Goal: Task Accomplishment & Management: Complete application form

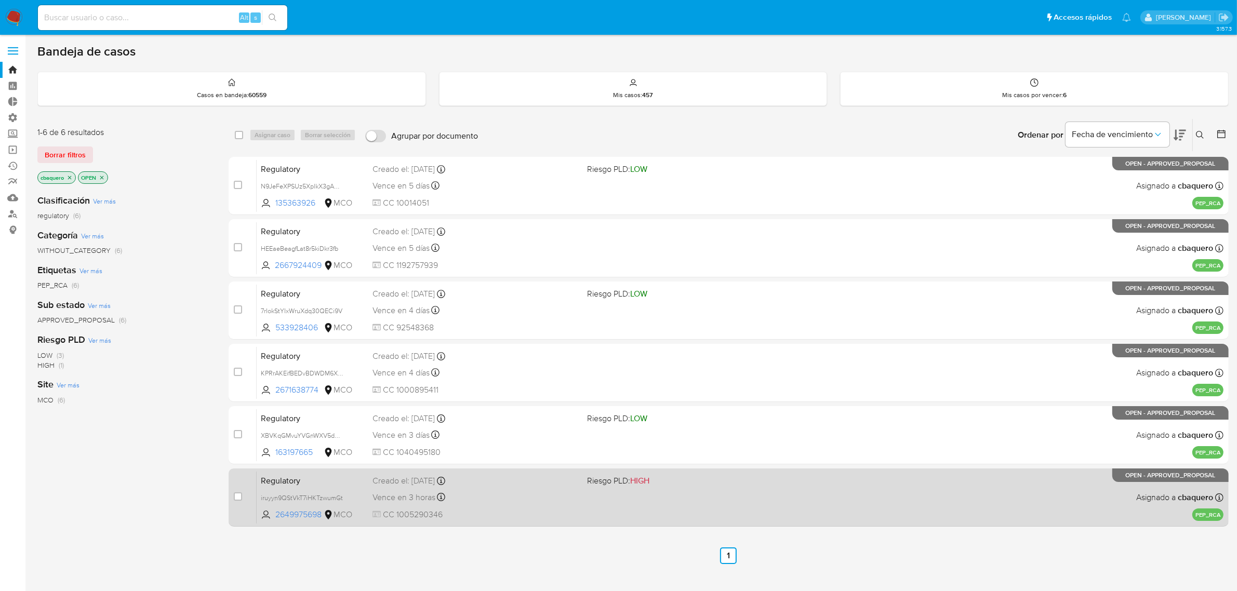
click at [518, 506] on div "Regulatory iruyyn9QStVkT7iHKTzwumGt 2649975698 MCO Riesgo PLD: HIGH Creado el: …" at bounding box center [740, 497] width 967 height 52
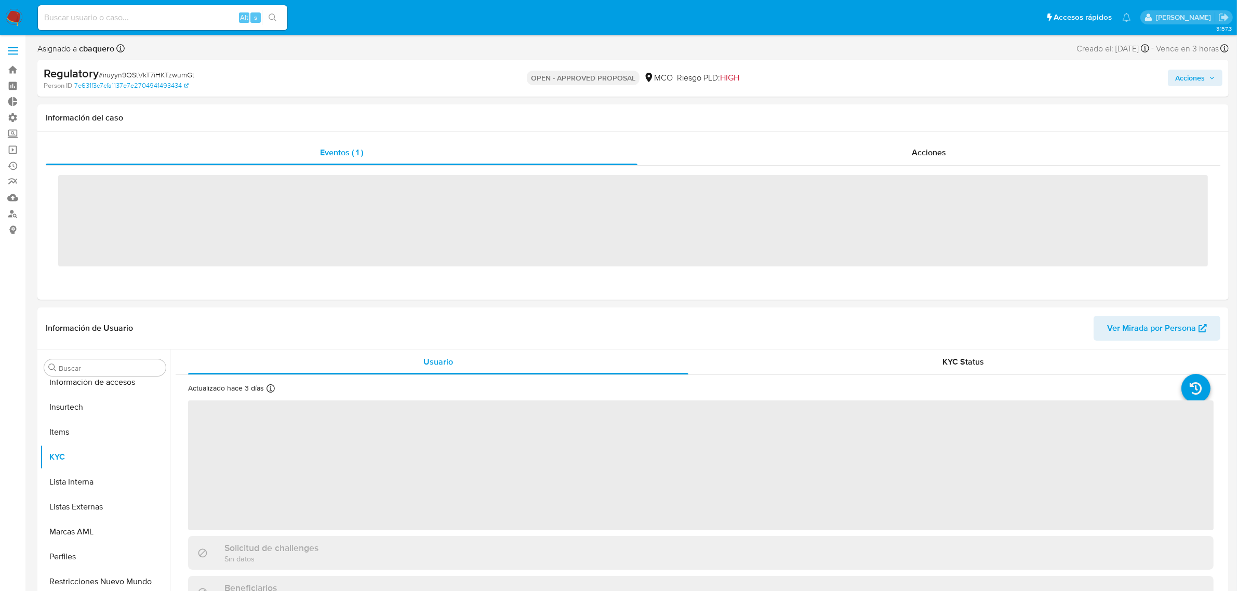
scroll to position [438, 0]
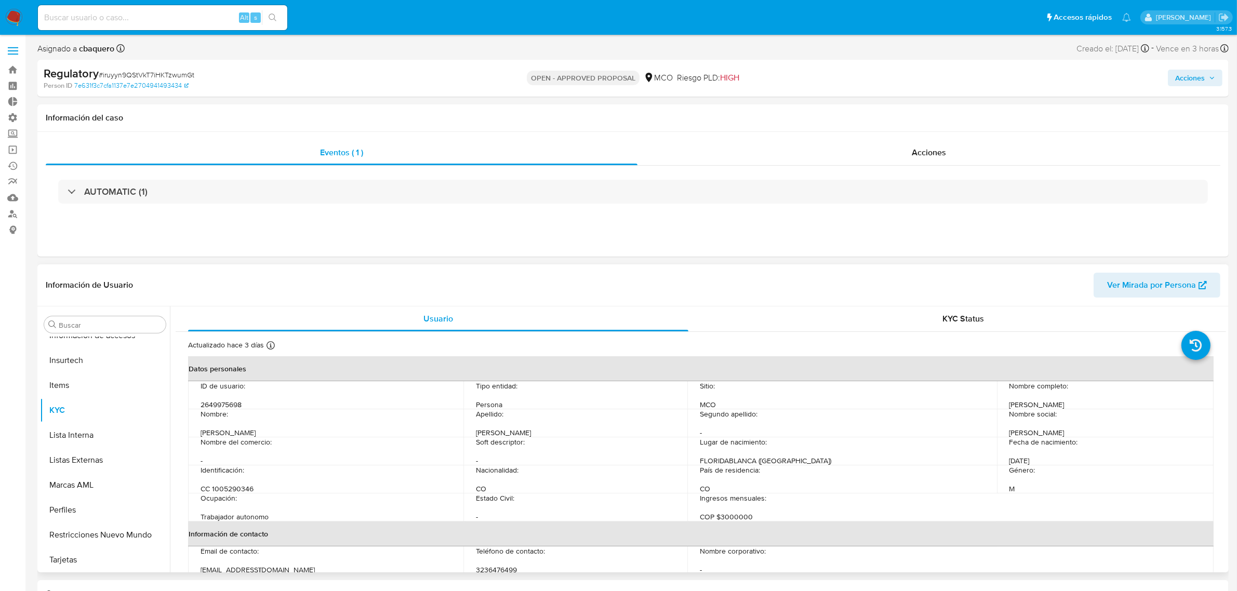
select select "10"
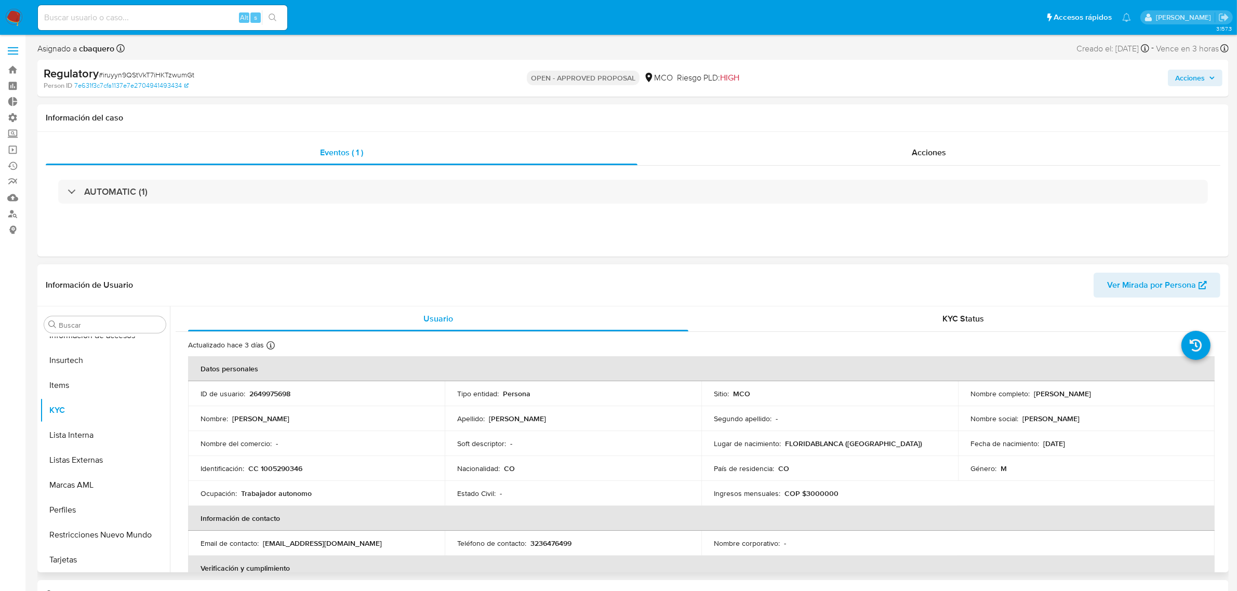
drag, startPoint x: 1148, startPoint y: 394, endPoint x: 1032, endPoint y: 395, distance: 115.8
click at [1032, 395] on div "Nombre completo : Cesar Augusto Triana Martinez" at bounding box center [1086, 393] width 232 height 9
copy p "Cesar Augusto Triana Martinez"
click at [81, 435] on button "Lista Interna" at bounding box center [101, 435] width 122 height 25
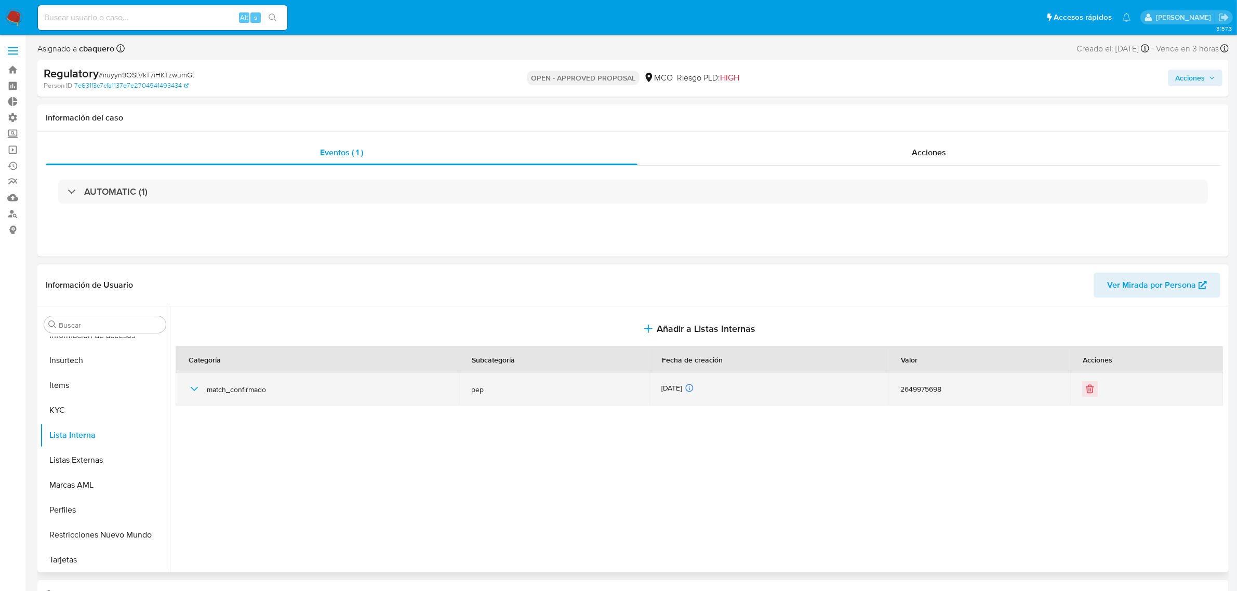
click at [200, 391] on div "match_confirmado" at bounding box center [317, 388] width 258 height 33
click at [194, 385] on icon "button" at bounding box center [194, 389] width 12 height 12
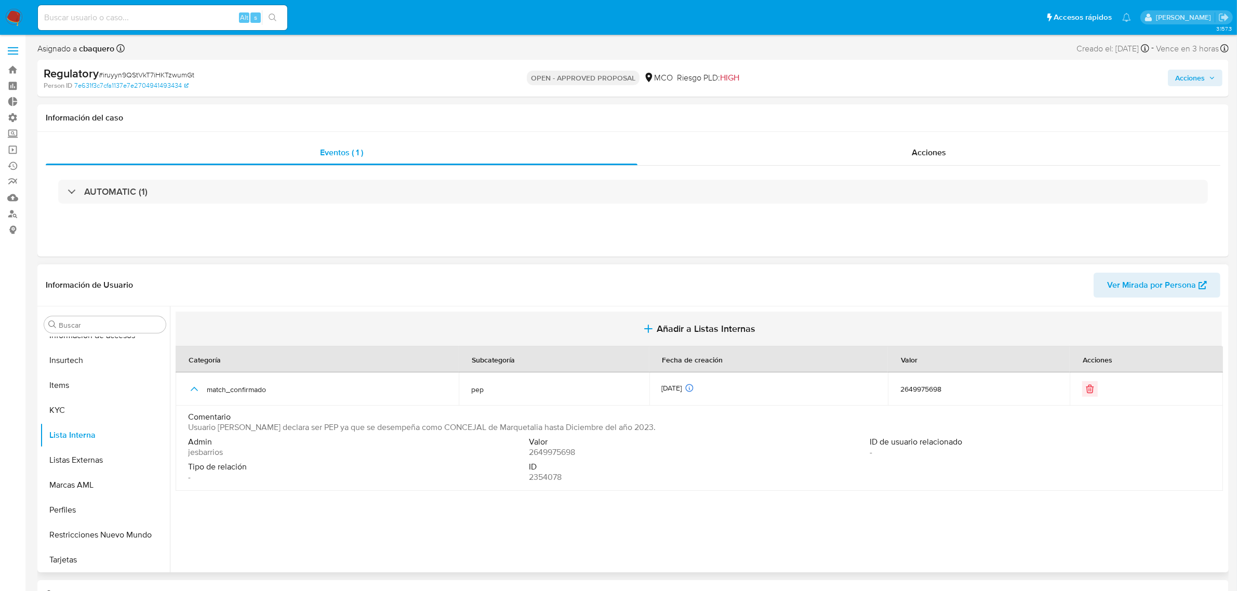
click at [716, 337] on button "Añadir a Listas Internas" at bounding box center [699, 329] width 1046 height 35
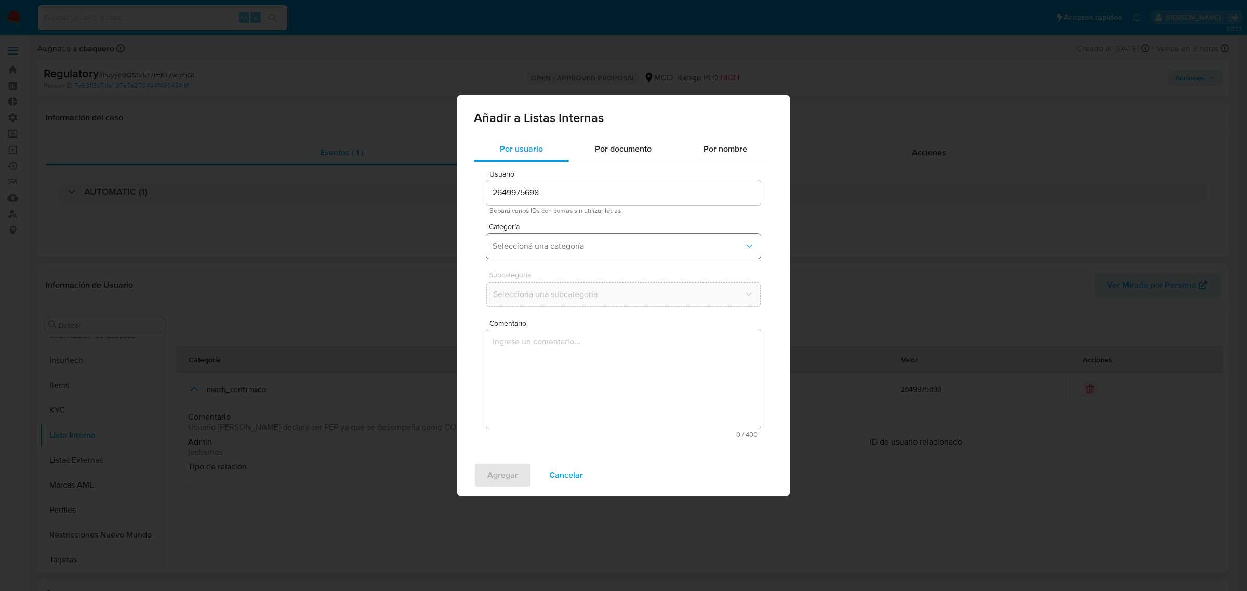
click at [525, 245] on span "Seleccioná una categoría" at bounding box center [617, 246] width 251 height 10
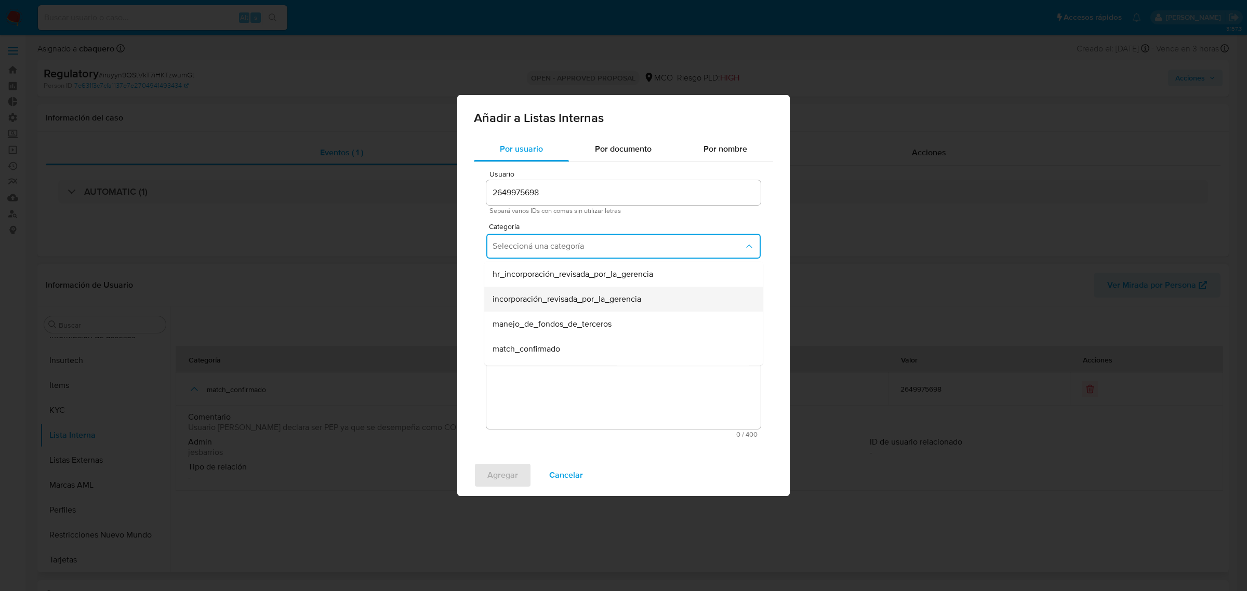
click at [550, 303] on span "incorporación_revisada_por_la_gerencia" at bounding box center [566, 299] width 149 height 10
click at [518, 302] on button "Seleccioná una subcategoría" at bounding box center [623, 294] width 274 height 25
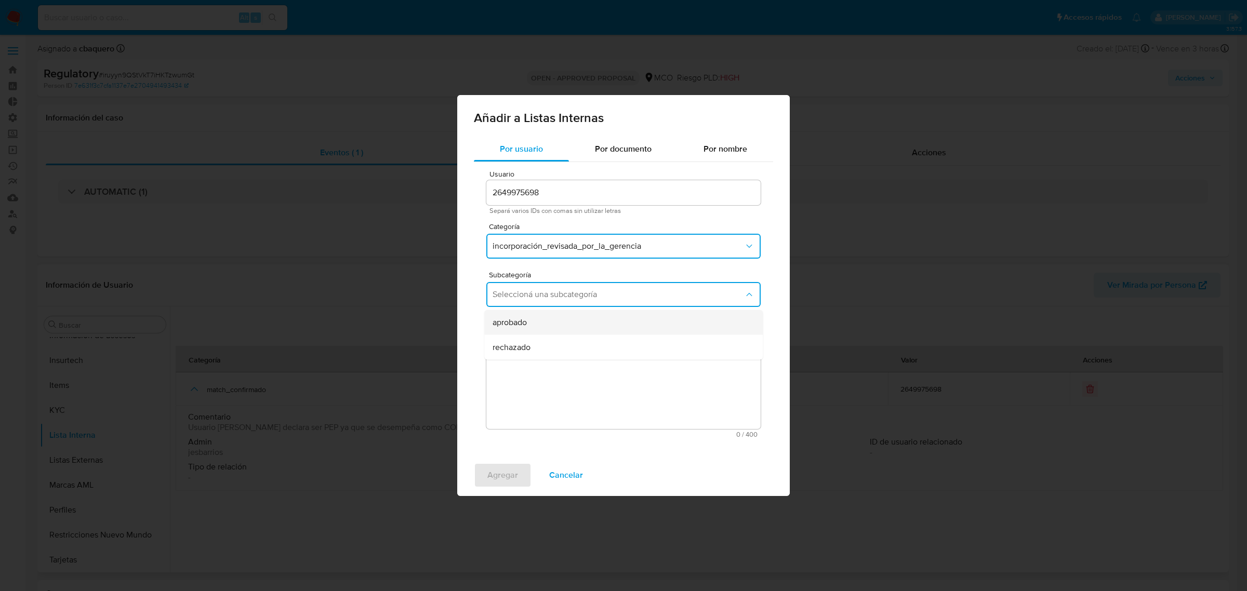
click at [529, 328] on div "aprobado" at bounding box center [620, 322] width 256 height 25
click at [556, 367] on textarea "Comentario" at bounding box center [623, 379] width 274 height 100
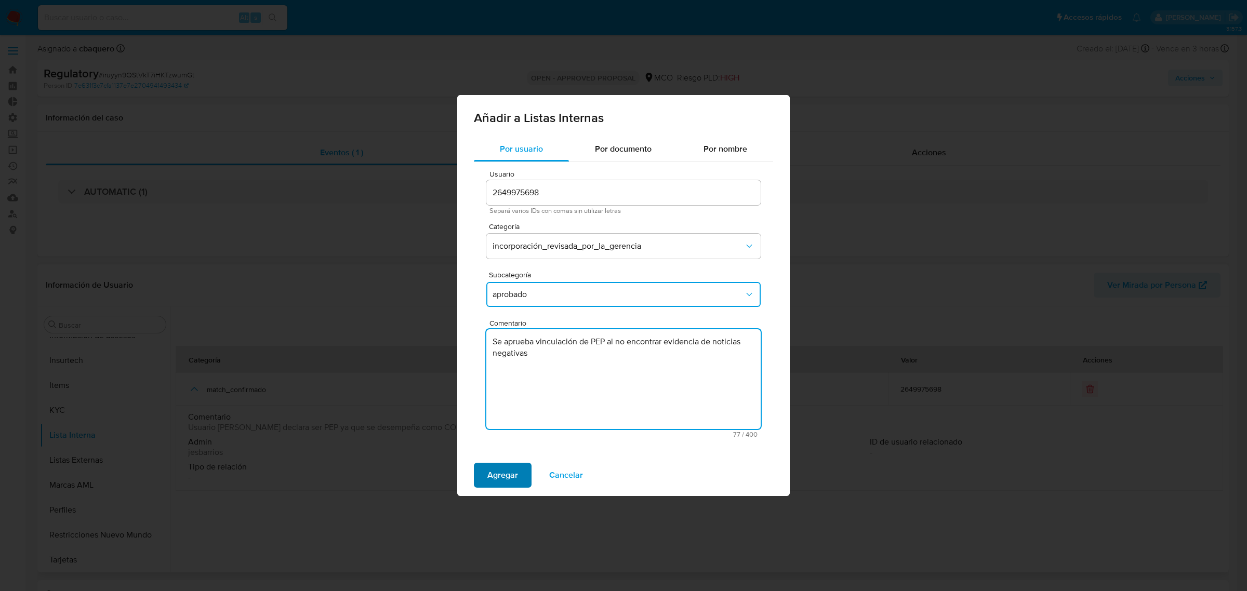
type textarea "Se aprueba vinculación de PEP al no encontrar evidencia de noticias negativas"
click at [505, 465] on span "Agregar" at bounding box center [502, 475] width 31 height 23
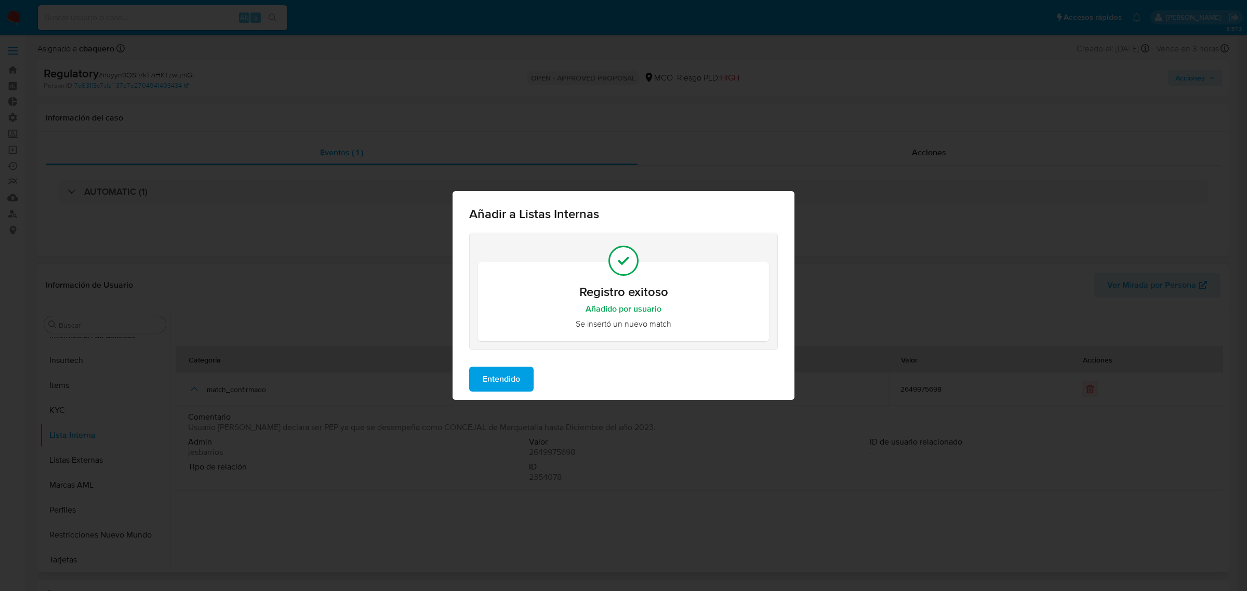
click at [518, 384] on span "Entendido" at bounding box center [501, 379] width 37 height 23
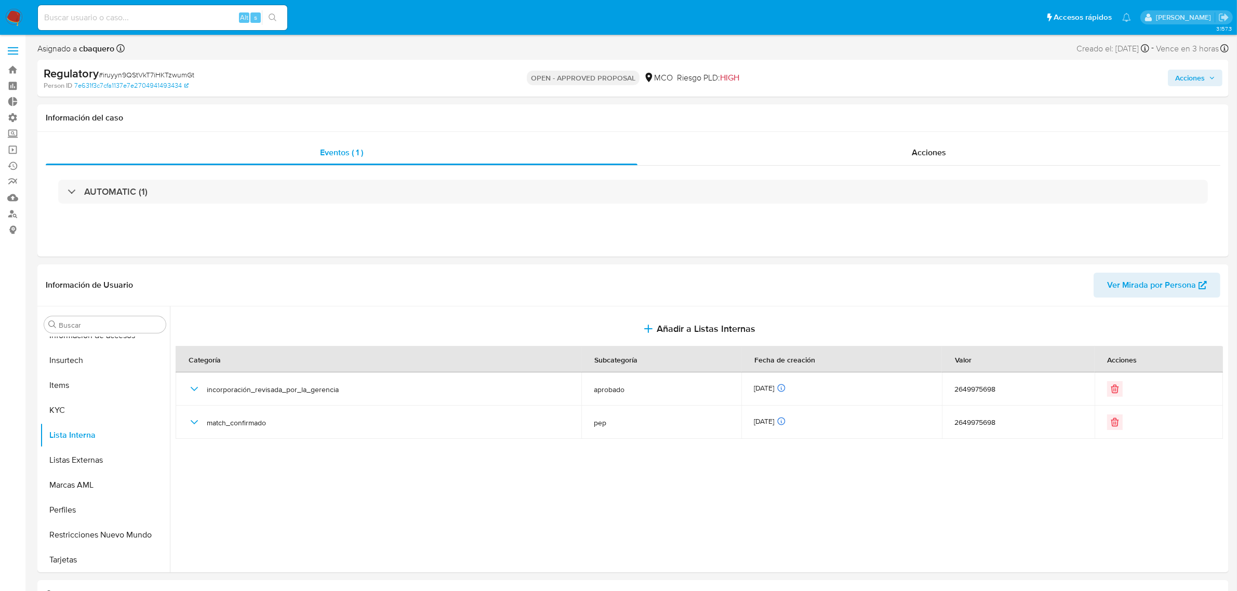
click at [1187, 70] on span "Acciones" at bounding box center [1190, 78] width 30 height 17
click at [891, 114] on span "Resolución del caso" at bounding box center [900, 111] width 74 height 12
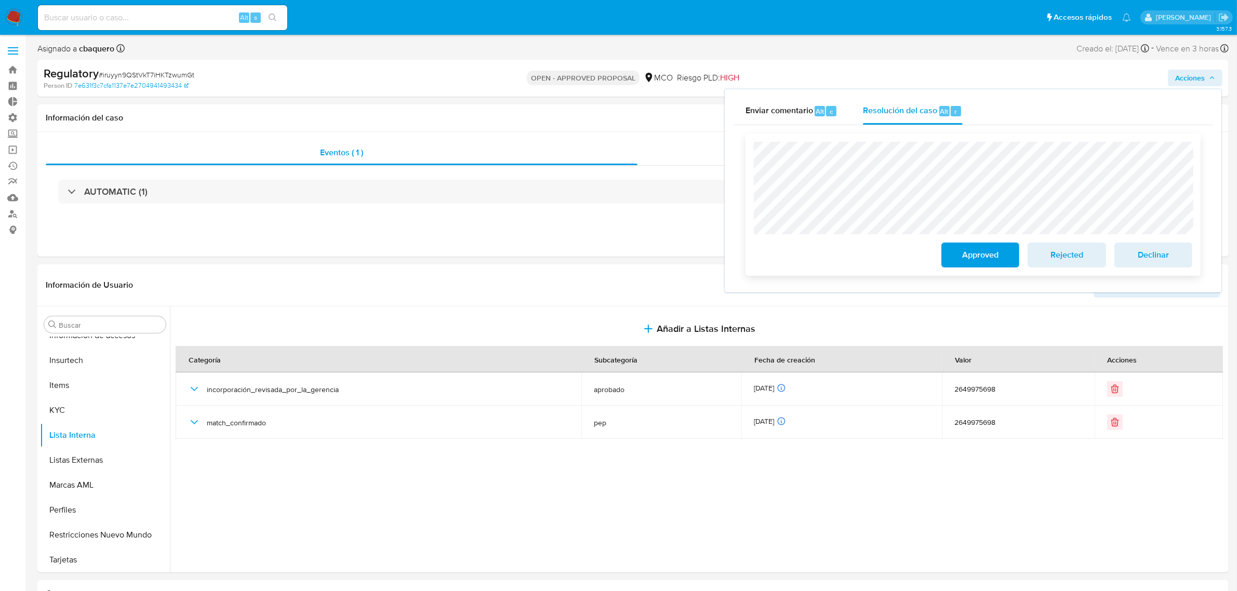
click at [951, 251] on button "Approved" at bounding box center [980, 255] width 78 height 25
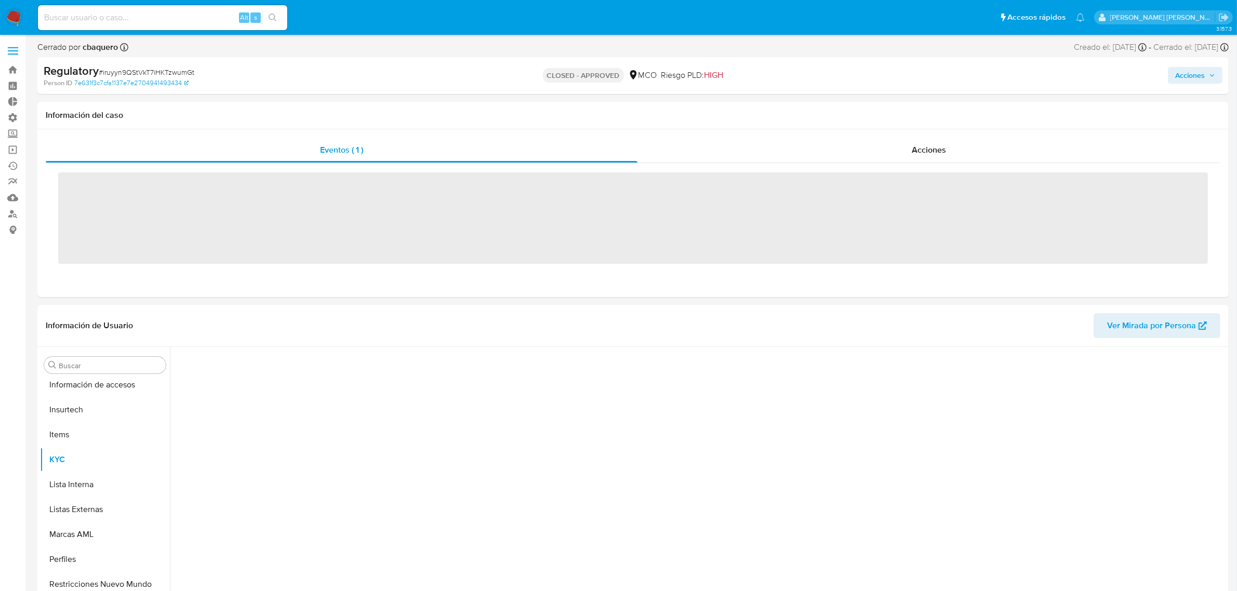
scroll to position [438, 0]
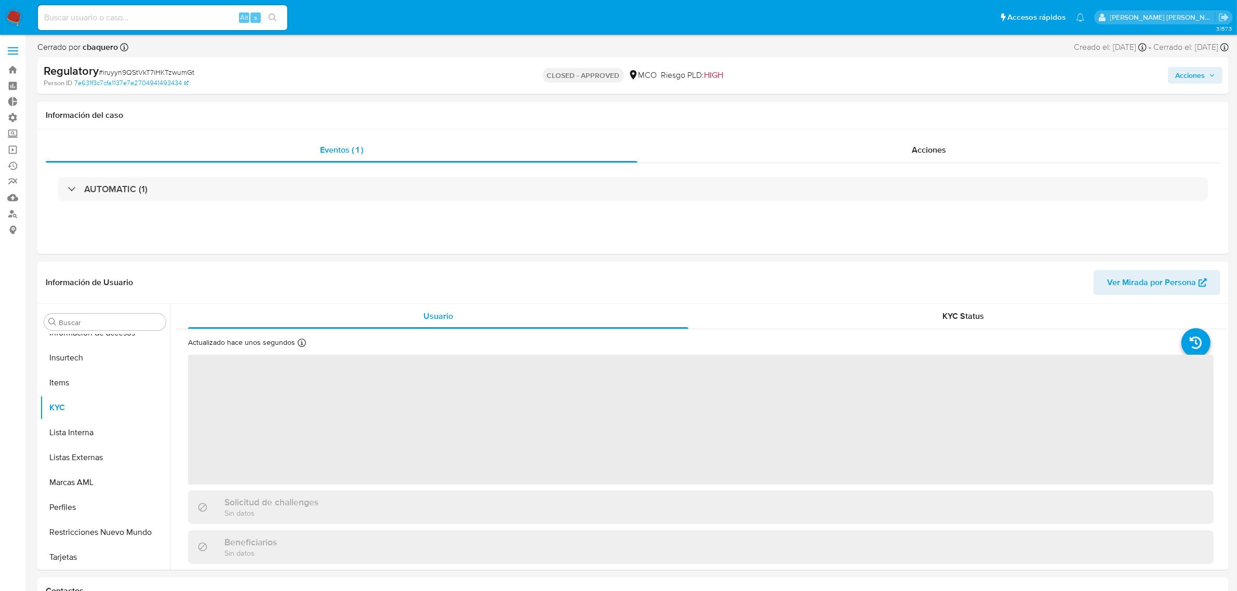
select select "10"
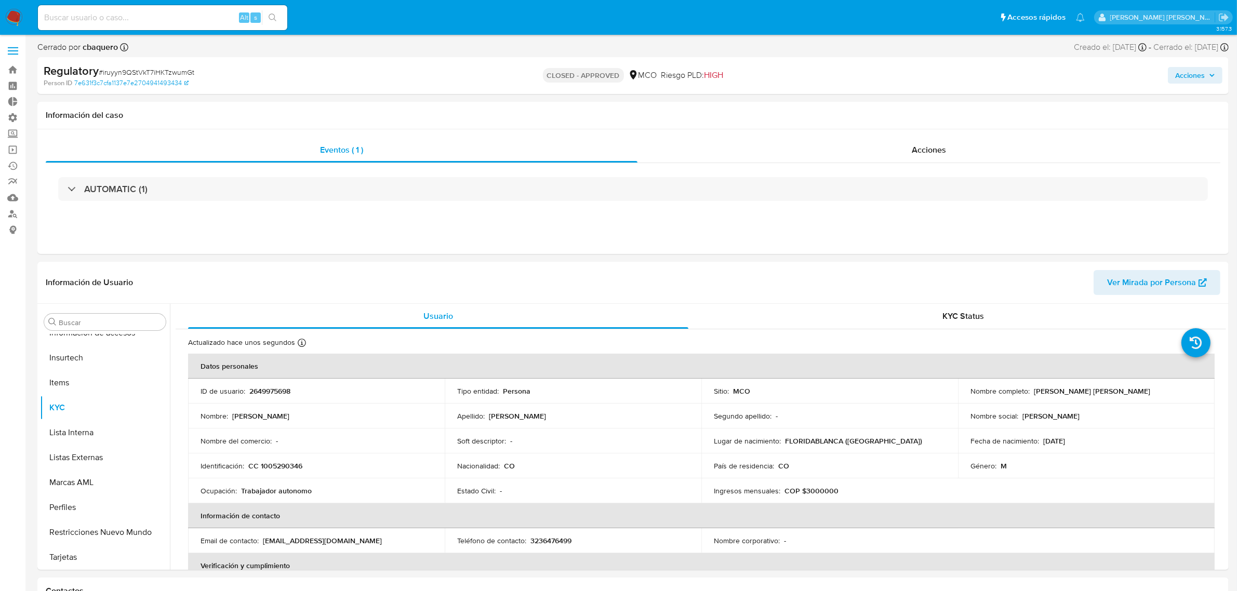
click at [18, 21] on img at bounding box center [14, 18] width 18 height 18
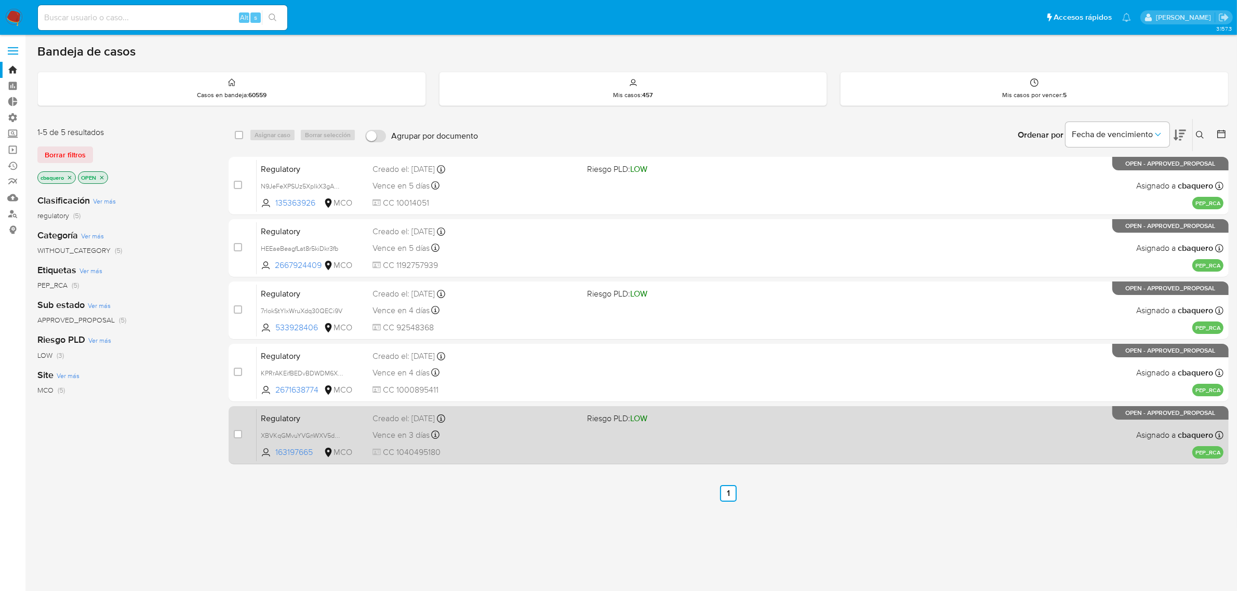
click at [575, 452] on span "CC 1040495180" at bounding box center [475, 452] width 207 height 11
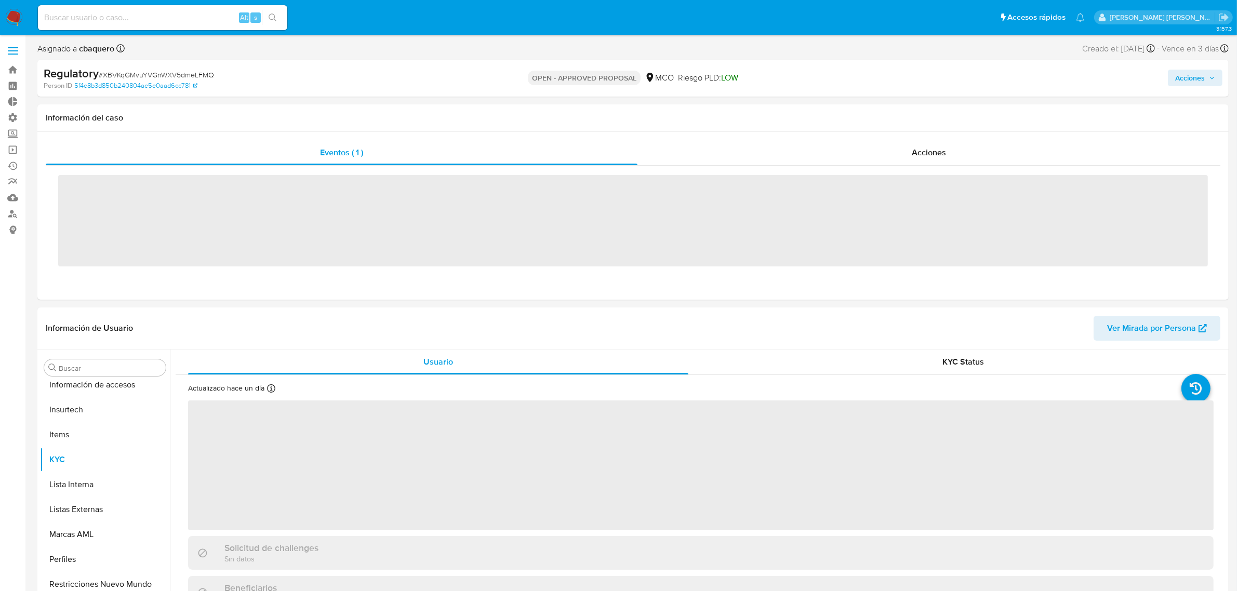
scroll to position [438, 0]
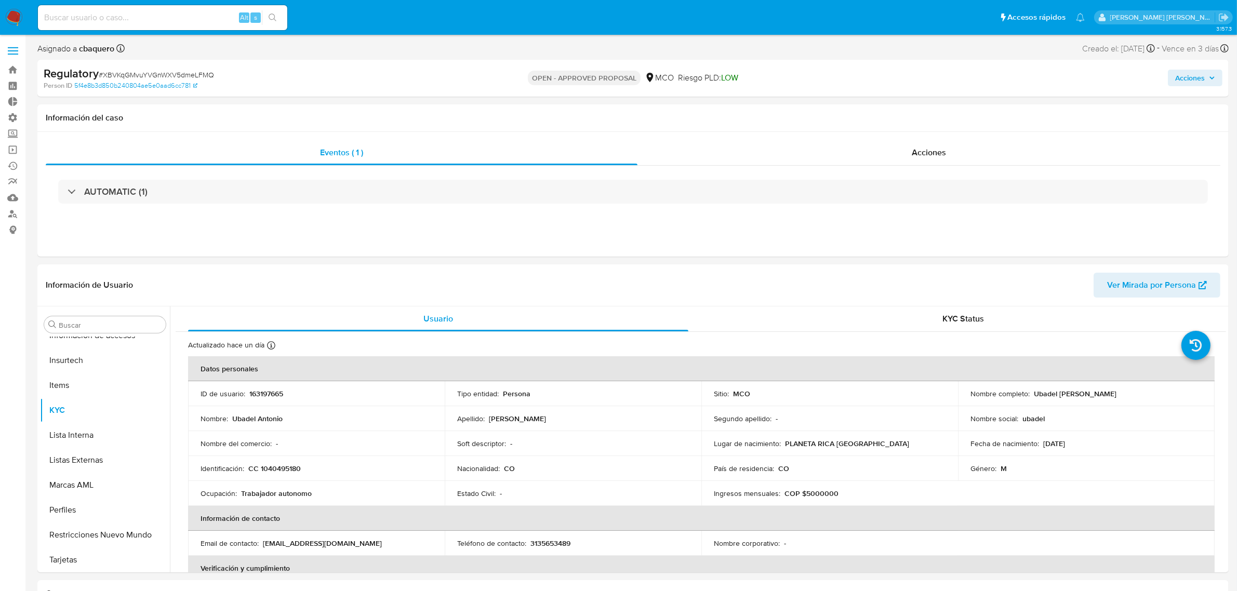
select select "10"
drag, startPoint x: 1155, startPoint y: 394, endPoint x: 1032, endPoint y: 396, distance: 123.1
click at [1032, 396] on div "Nombre completo : [PERSON_NAME]" at bounding box center [1086, 393] width 232 height 9
copy p "Ubadel [PERSON_NAME]"
click at [94, 437] on button "Lista Interna" at bounding box center [101, 435] width 122 height 25
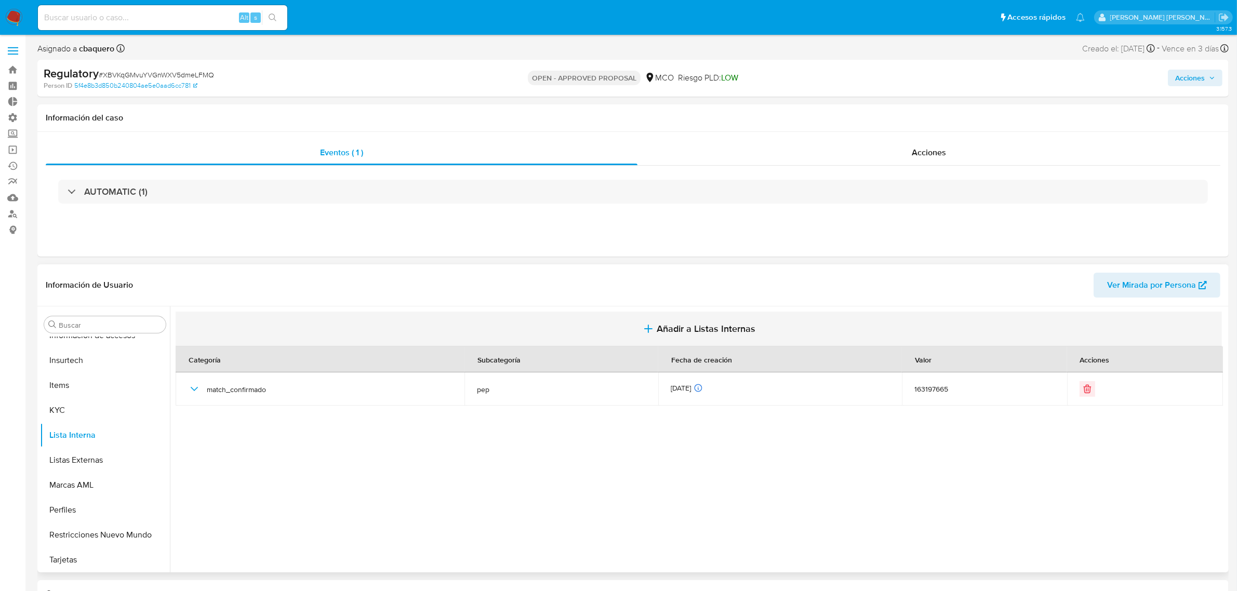
click at [715, 325] on span "Añadir a Listas Internas" at bounding box center [706, 328] width 99 height 11
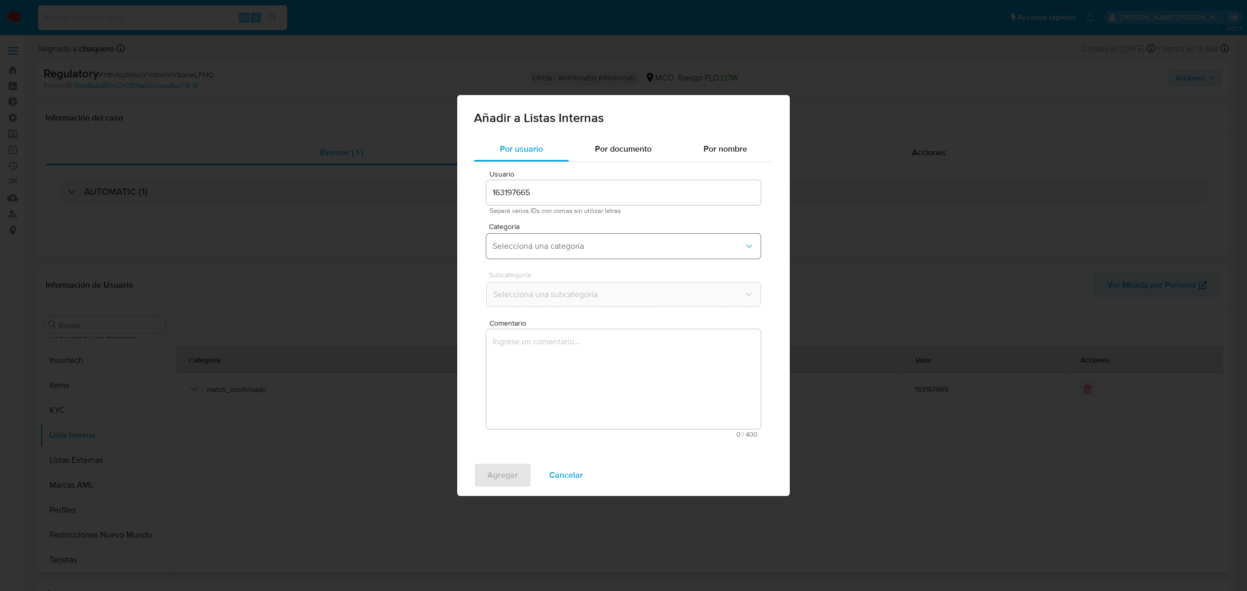
click at [530, 238] on button "Seleccioná una categoría" at bounding box center [623, 246] width 274 height 25
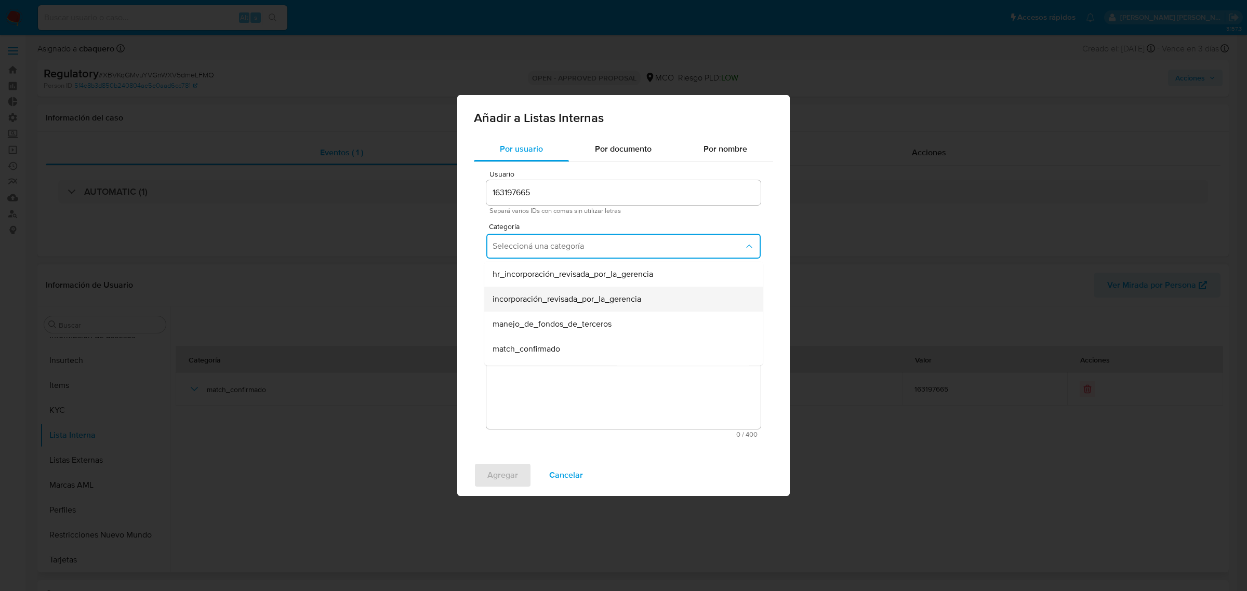
click at [535, 295] on span "incorporación_revisada_por_la_gerencia" at bounding box center [566, 299] width 149 height 10
click at [500, 301] on button "Seleccioná una subcategoría" at bounding box center [623, 294] width 274 height 25
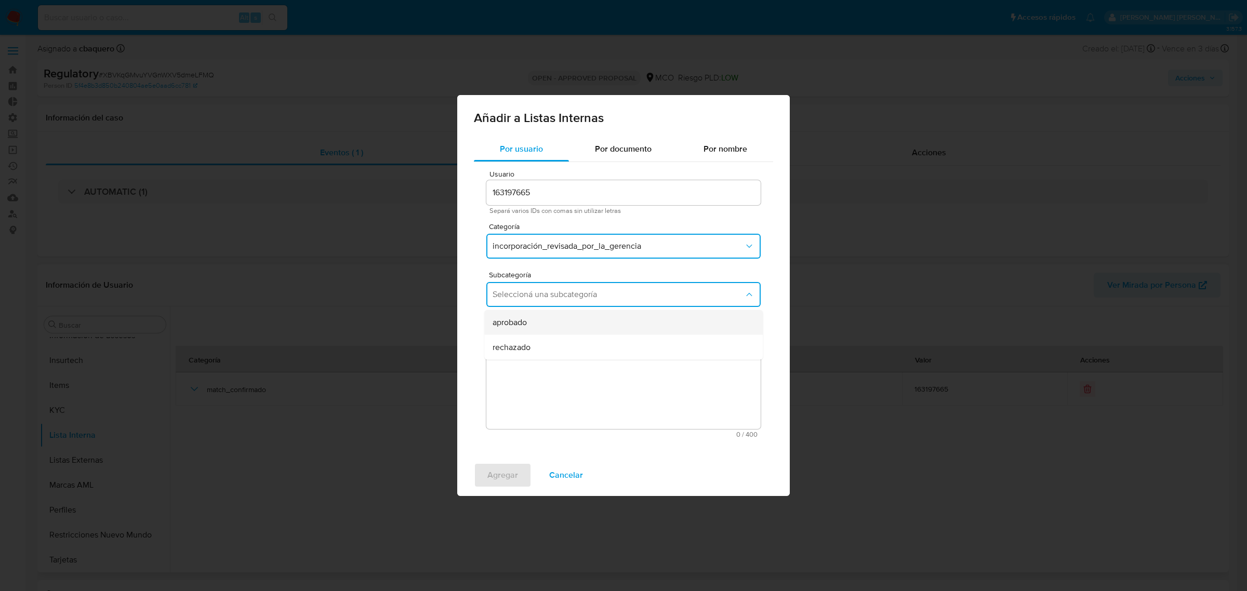
click at [518, 331] on div "aprobado" at bounding box center [620, 322] width 256 height 25
click at [546, 353] on textarea "Comentario" at bounding box center [623, 379] width 274 height 100
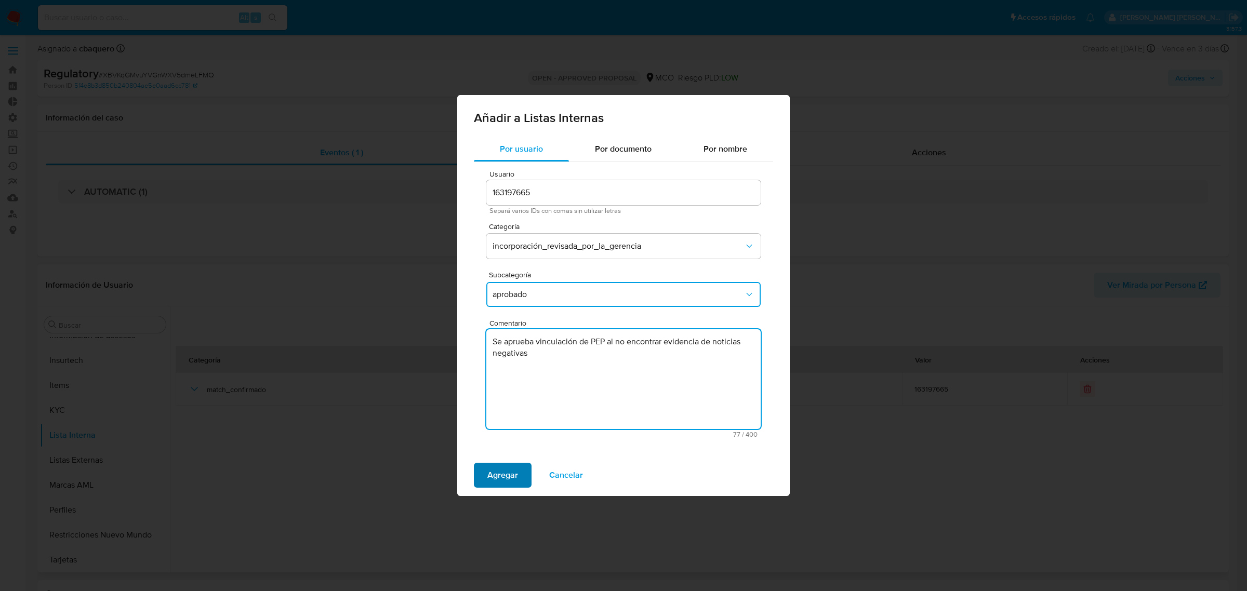
type textarea "Se aprueba vinculación de PEP al no encontrar evidencia de noticias negativas"
click at [487, 482] on span "Agregar" at bounding box center [502, 475] width 31 height 23
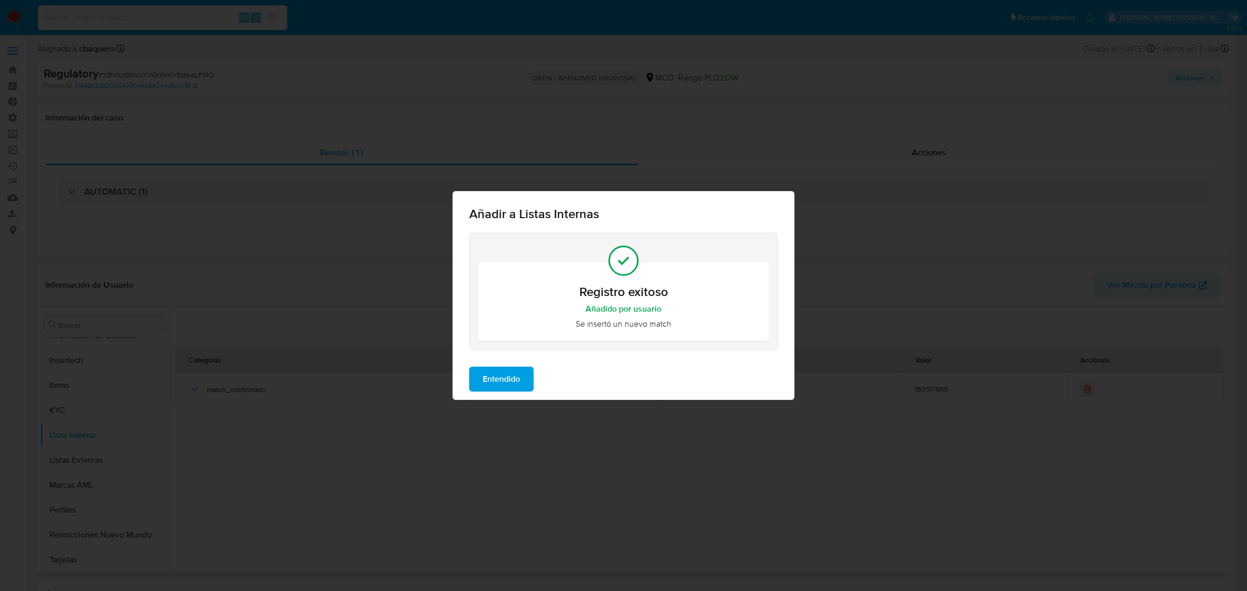
click at [469, 382] on button "Entendido" at bounding box center [501, 379] width 64 height 25
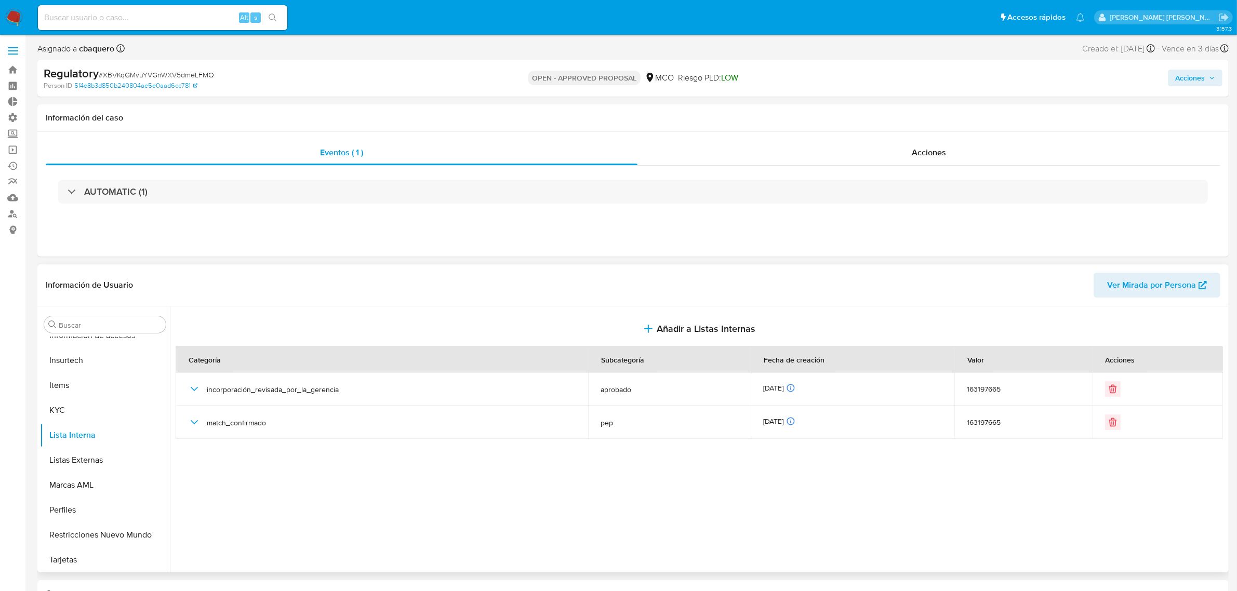
click at [1197, 84] on span "Acciones" at bounding box center [1190, 78] width 30 height 17
click at [960, 110] on div "Resolución del caso Alt r" at bounding box center [912, 111] width 99 height 27
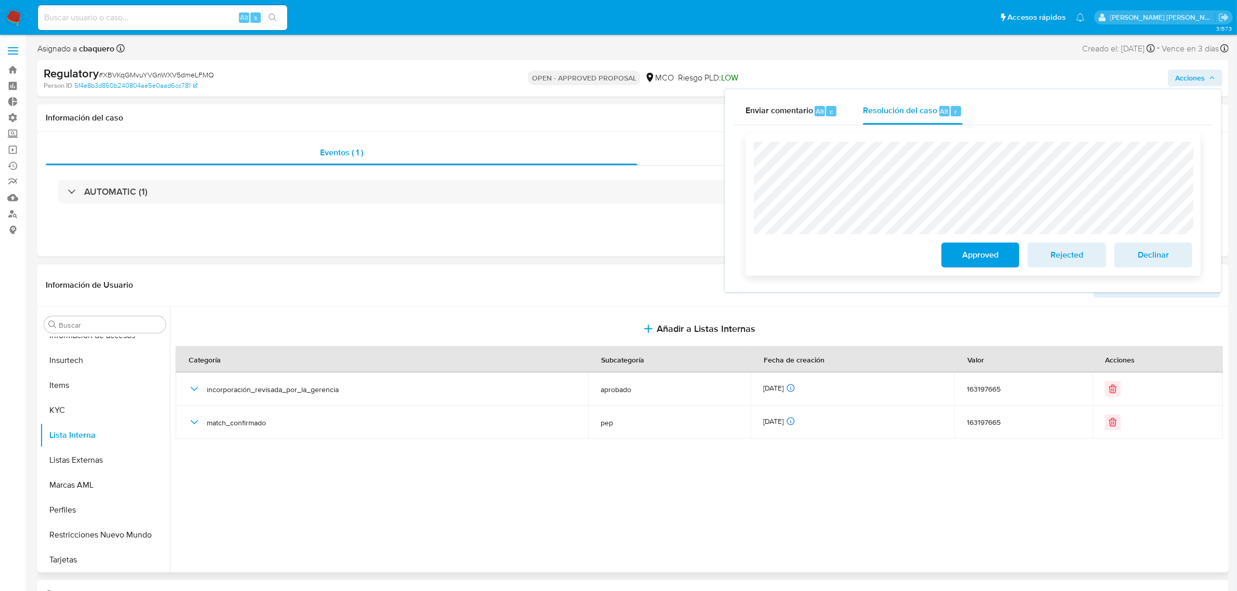
click at [975, 265] on span "Approved" at bounding box center [980, 255] width 51 height 23
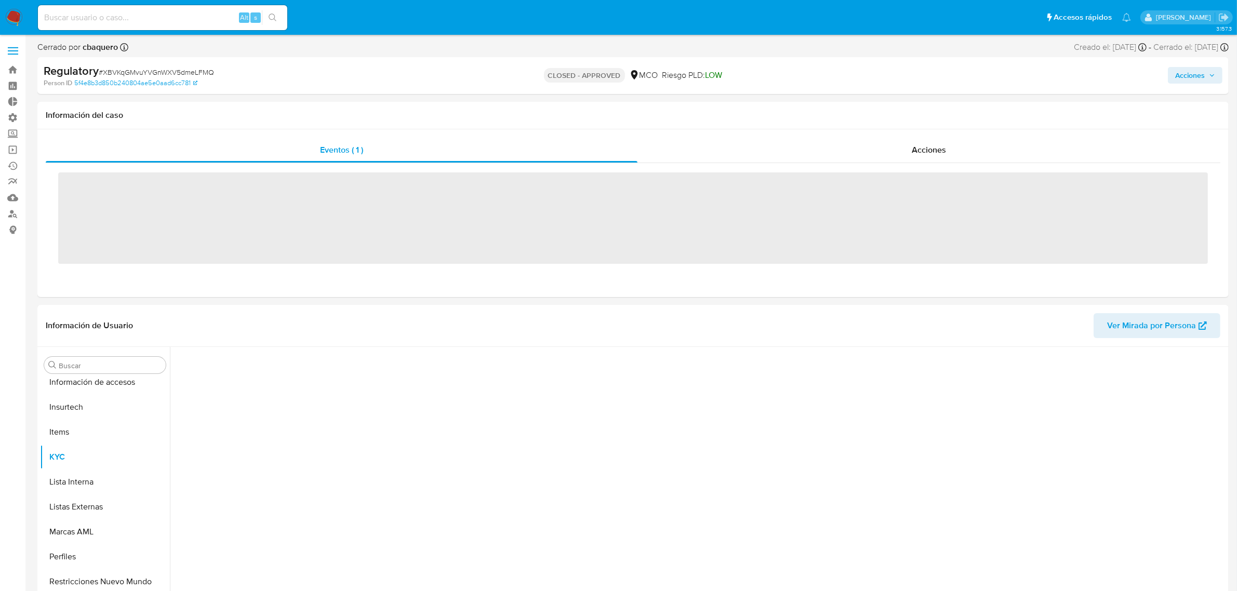
scroll to position [438, 0]
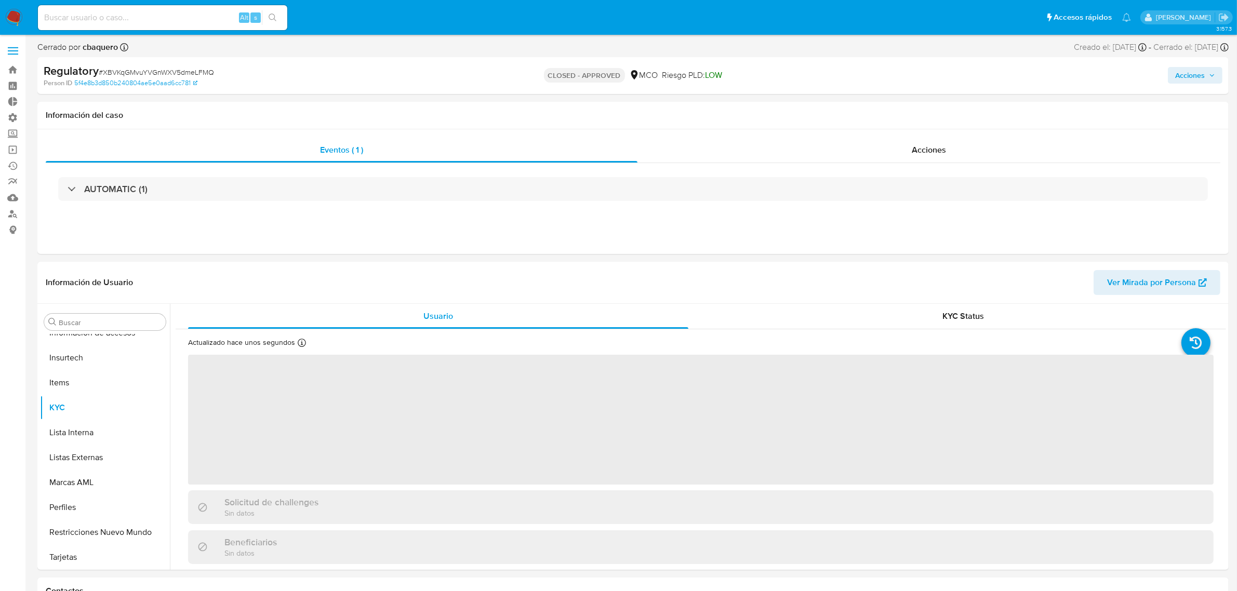
click at [13, 19] on img at bounding box center [14, 18] width 18 height 18
